Goal: Information Seeking & Learning: Learn about a topic

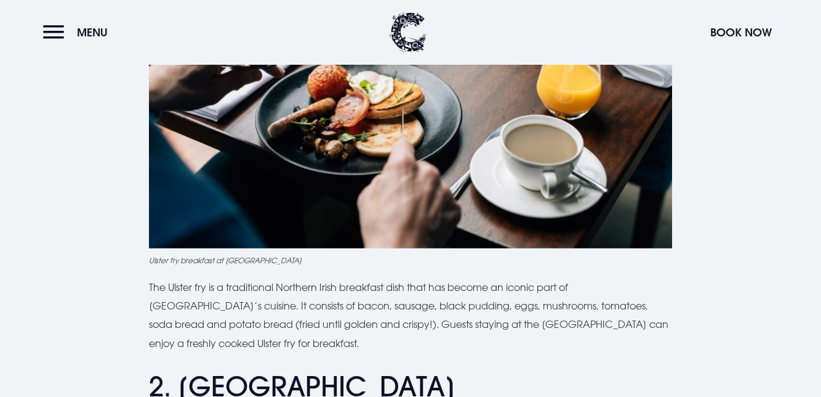
scroll to position [671, 0]
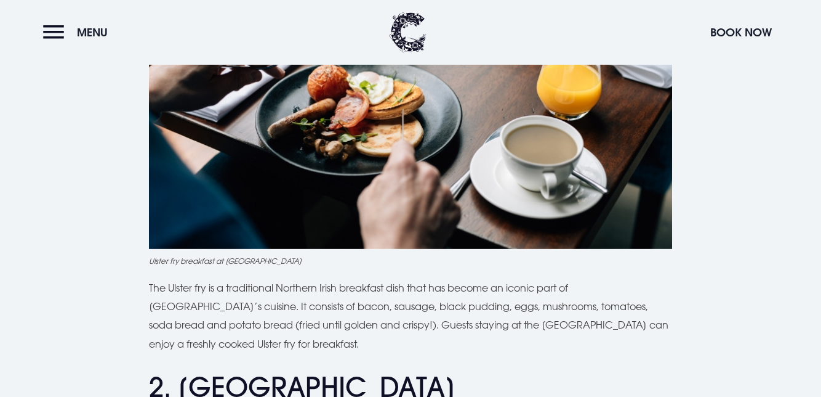
click at [171, 285] on p "The Ulster fry is a traditional Northern Irish breakfast dish that has become a…" at bounding box center [410, 315] width 523 height 75
click at [163, 284] on p "The Ulster fry is a traditional Northern Irish breakfast dish that has become a…" at bounding box center [410, 315] width 523 height 75
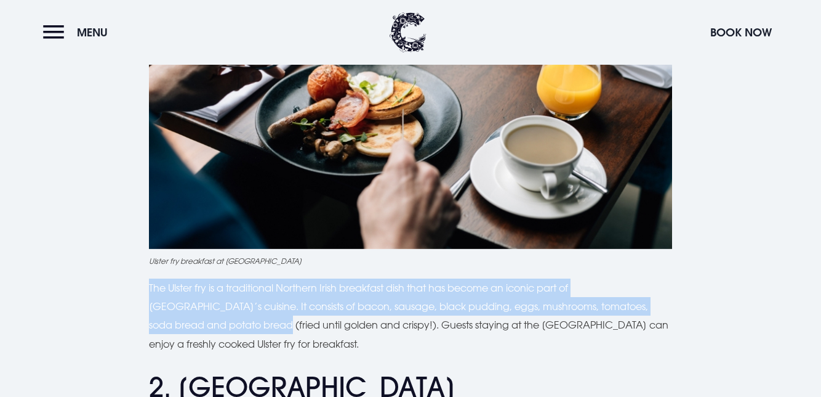
copy p "The Ulster fry is a traditional Northern Irish breakfast dish that has become a…"
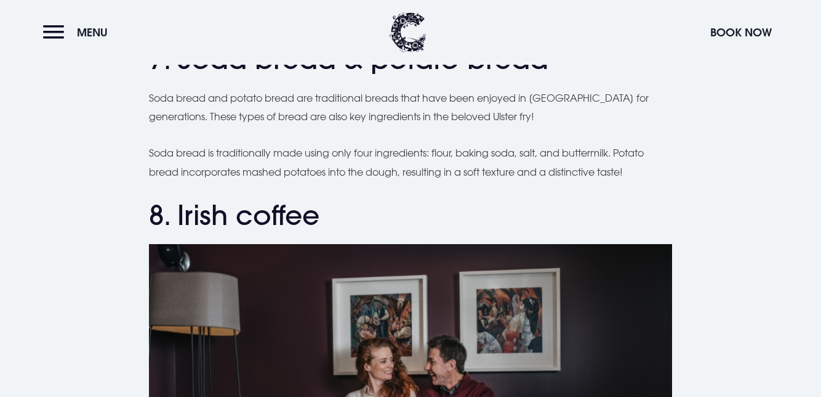
scroll to position [2331, 0]
click at [693, 370] on div "Planning a trip to [GEOGRAPHIC_DATA]? From the famous Ulster fry to comforting …" at bounding box center [410, 51] width 807 height 4013
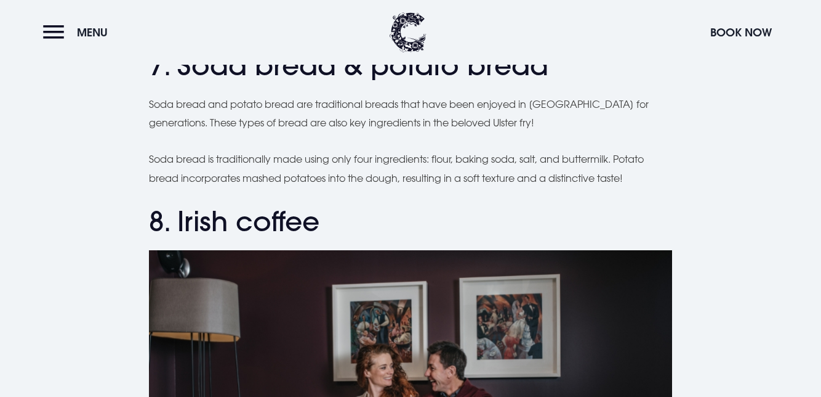
scroll to position [2300, 0]
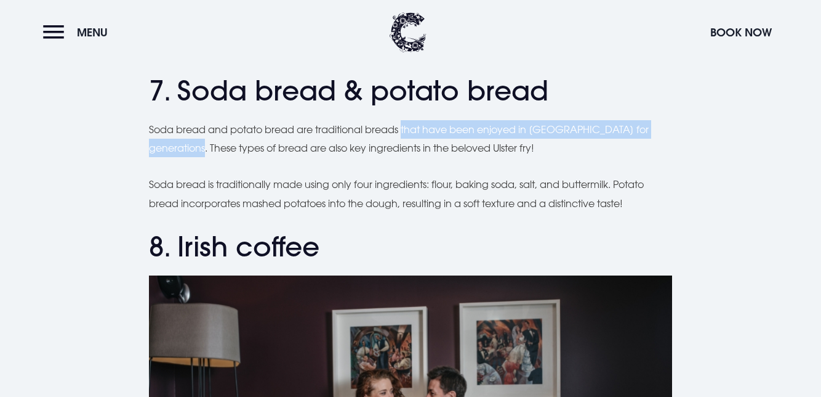
copy p "that have been enjoyed in [GEOGRAPHIC_DATA] for generations."
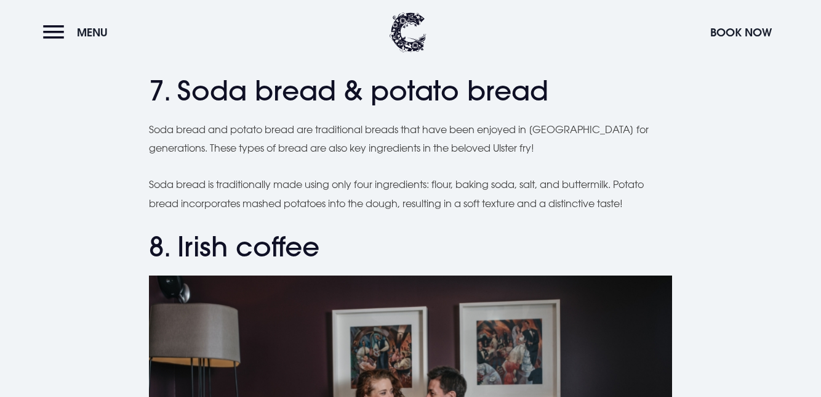
click at [164, 187] on p "Soda bread is traditionally made using only four ingredients: flour, baking sod…" at bounding box center [410, 194] width 523 height 38
click at [169, 185] on p "Soda bread is traditionally made using only four ingredients: flour, baking sod…" at bounding box center [410, 194] width 523 height 38
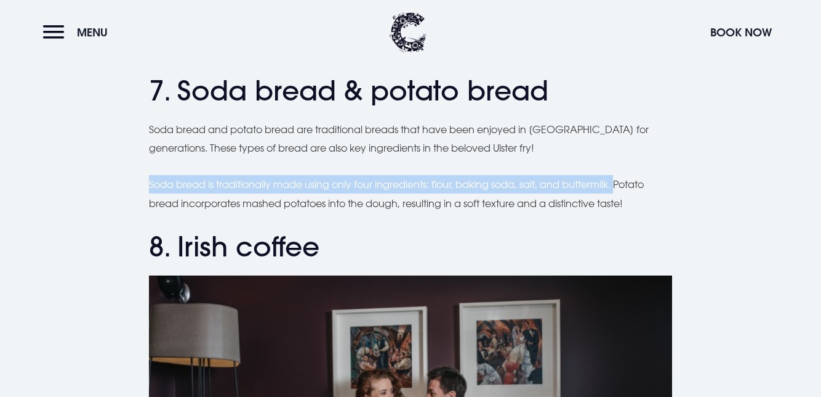
copy p "Soda bread is traditionally made using only four ingredients: flour, baking sod…"
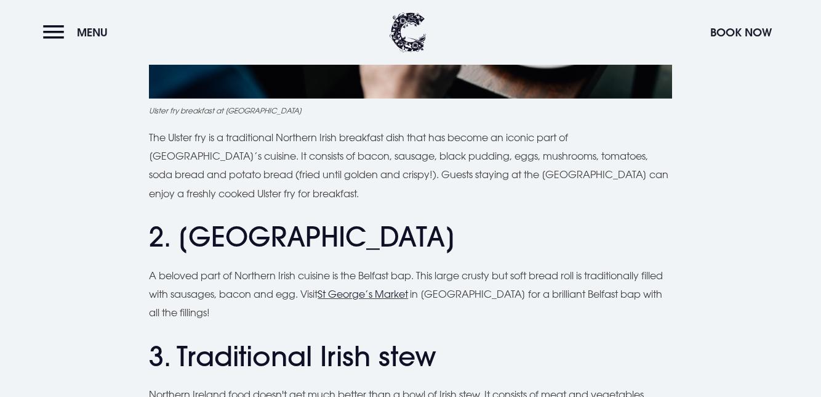
scroll to position [821, 0]
click at [171, 276] on p "A beloved part of Northern Irish cuisine is the Belfast bap. This large crusty …" at bounding box center [410, 293] width 523 height 56
click at [166, 272] on p "A beloved part of Northern Irish cuisine is the Belfast bap. This large crusty …" at bounding box center [410, 293] width 523 height 56
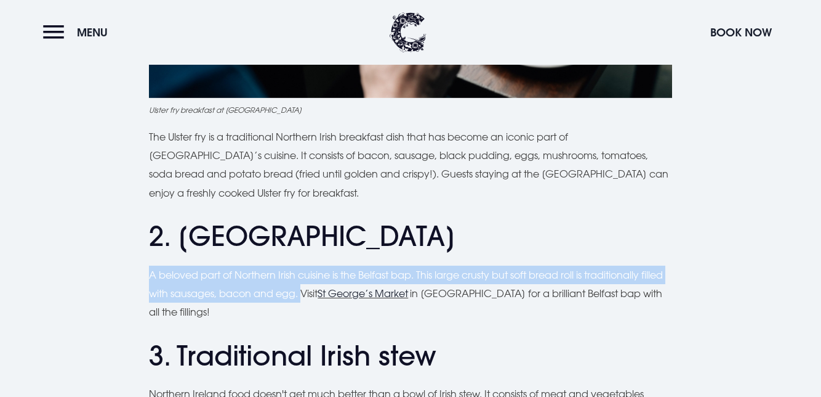
copy p "A beloved part of Northern Irish cuisine is the Belfast bap. This large crusty …"
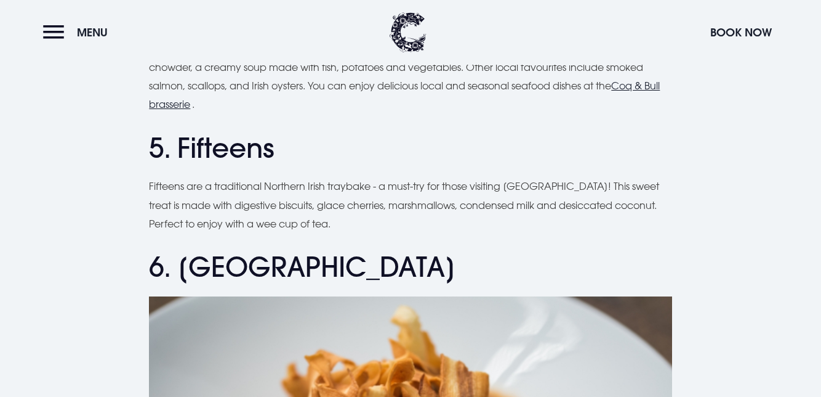
scroll to position [1648, 0]
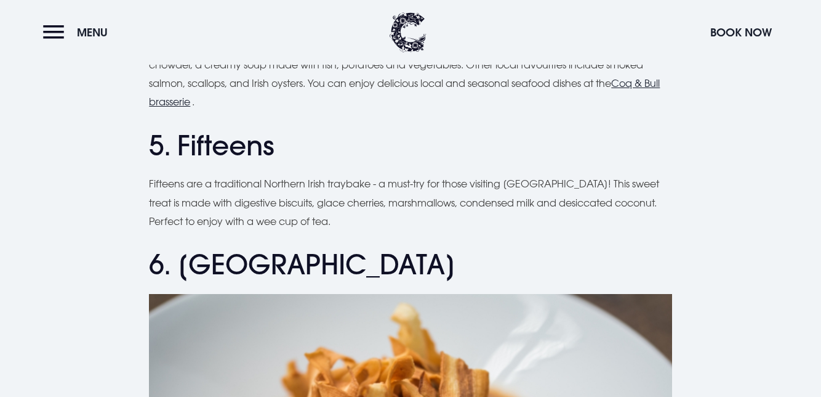
click at [169, 181] on p "Fifteens are a traditional Northern Irish traybake - a must-try for those visit…" at bounding box center [410, 202] width 523 height 56
click at [169, 183] on p "Fifteens are a traditional Northern Irish traybake - a must-try for those visit…" at bounding box center [410, 202] width 523 height 56
click at [167, 181] on p "Fifteens are a traditional Northern Irish traybake - a must-try for those visit…" at bounding box center [410, 202] width 523 height 56
click at [169, 183] on p "Fifteens are a traditional Northern Irish traybake - a must-try for those visit…" at bounding box center [410, 202] width 523 height 56
